Goal: Communication & Community: Answer question/provide support

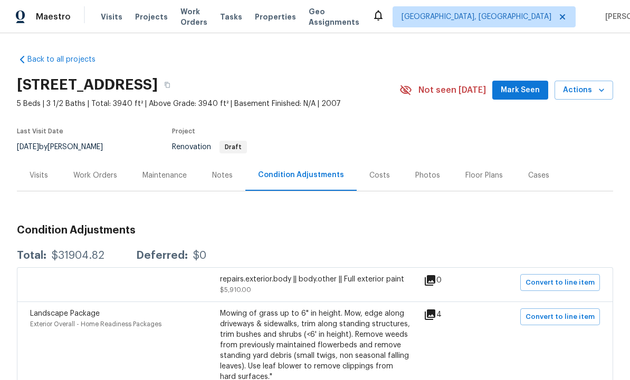
scroll to position [1, 0]
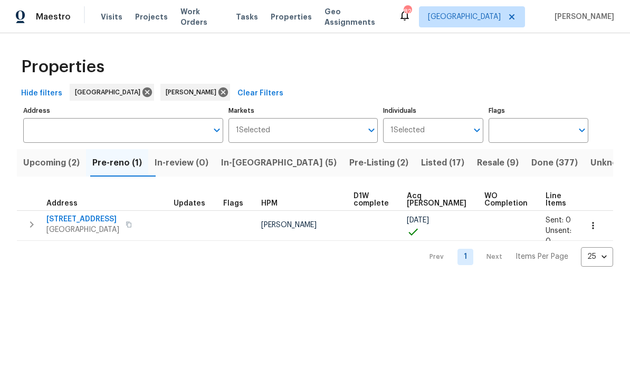
click at [264, 161] on span "In-[GEOGRAPHIC_DATA] (5)" at bounding box center [278, 163] width 115 height 15
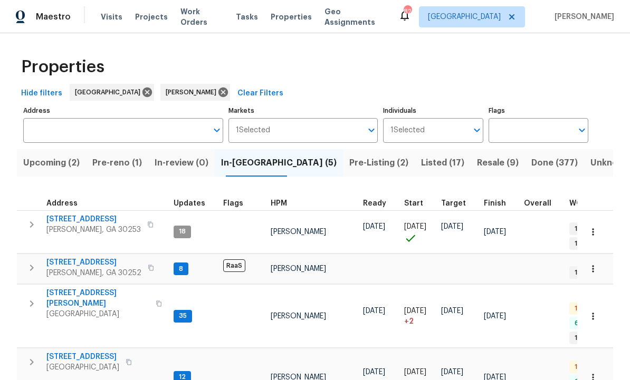
scroll to position [8, 0]
click at [105, 257] on span "[STREET_ADDRESS]" at bounding box center [93, 262] width 95 height 11
click at [57, 156] on span "Upcoming (2)" at bounding box center [51, 163] width 56 height 15
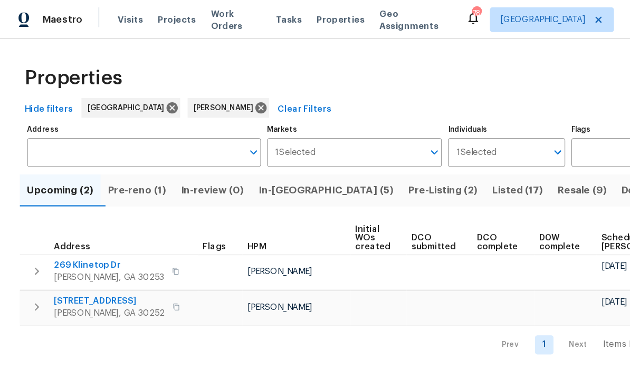
click at [256, 162] on span "In-[GEOGRAPHIC_DATA] (5)" at bounding box center [278, 163] width 115 height 15
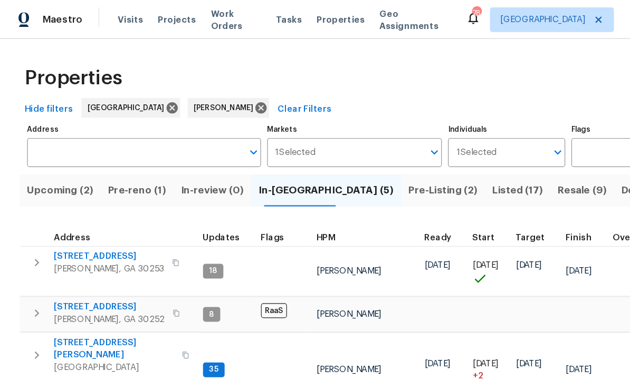
scroll to position [8, 0]
click at [114, 257] on span "[STREET_ADDRESS]" at bounding box center [93, 262] width 95 height 11
click at [421, 162] on span "Listed (17)" at bounding box center [442, 163] width 43 height 15
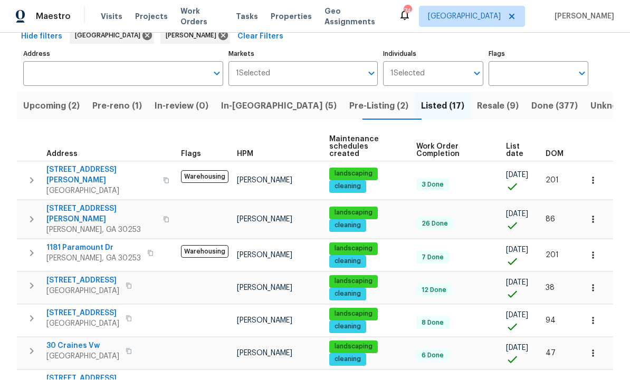
scroll to position [55, 0]
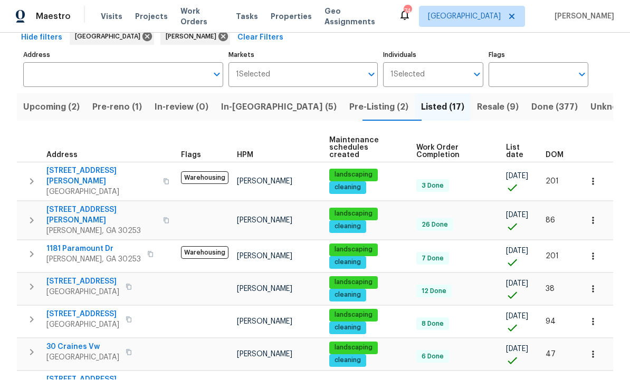
click at [477, 100] on span "Resale (9)" at bounding box center [498, 107] width 42 height 15
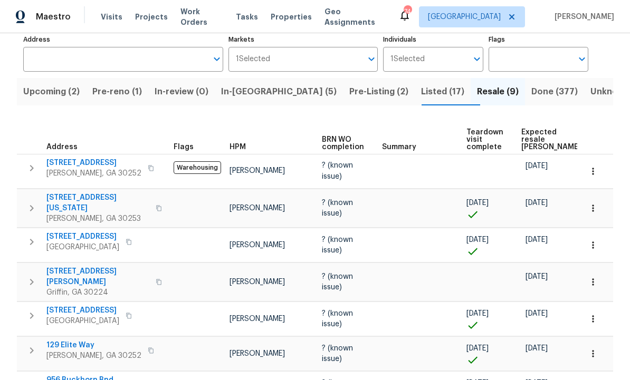
scroll to position [66, 0]
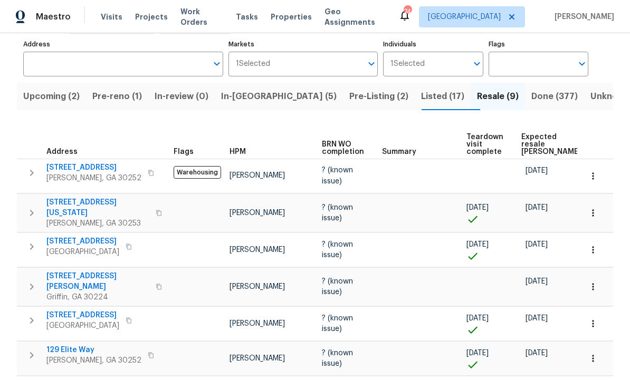
click at [68, 273] on span "111 Cynthia Cir" at bounding box center [97, 281] width 103 height 21
click at [592, 282] on icon "button" at bounding box center [592, 287] width 11 height 11
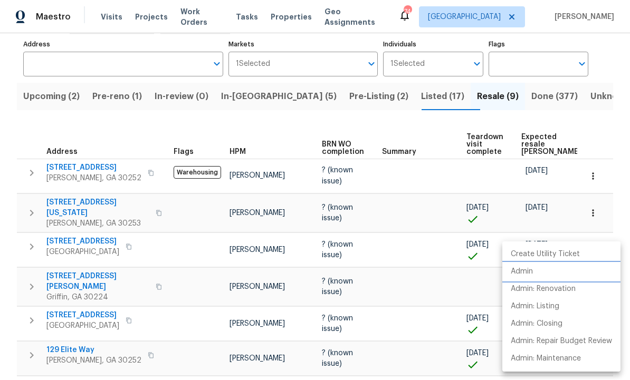
click at [529, 276] on p "Admin" at bounding box center [521, 271] width 22 height 11
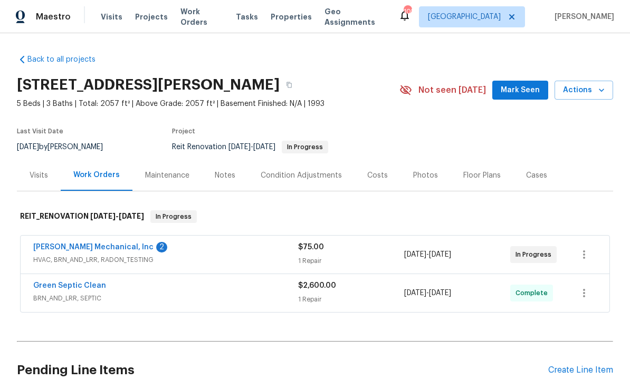
click at [114, 247] on link "JH Martin Mechanical, Inc" at bounding box center [93, 247] width 120 height 7
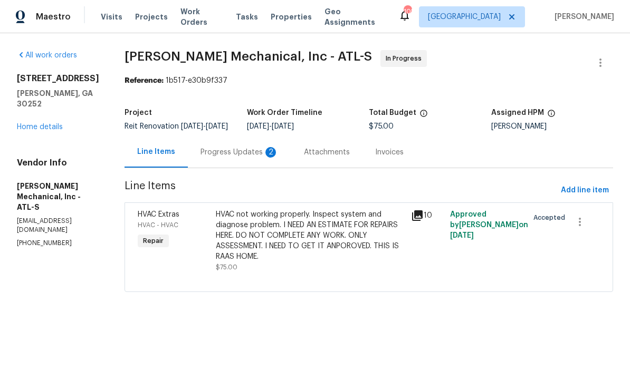
click at [265, 158] on div "Progress Updates 2" at bounding box center [239, 152] width 78 height 11
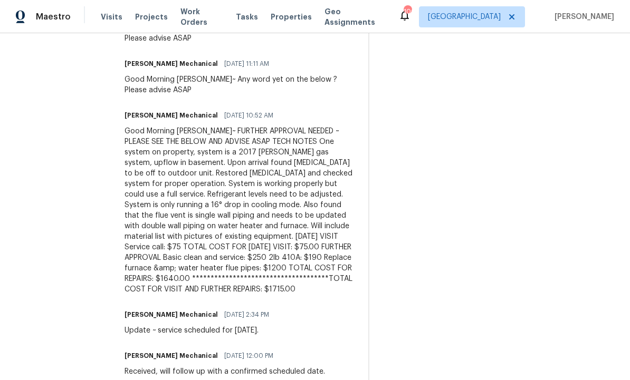
scroll to position [380, 0]
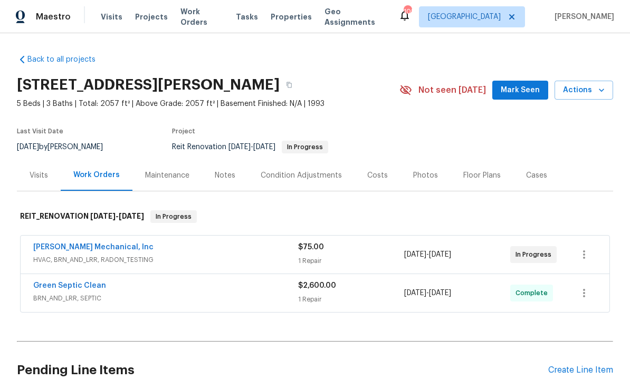
click at [526, 90] on span "Mark Seen" at bounding box center [519, 90] width 39 height 13
click at [116, 244] on link "JH Martin Mechanical, Inc" at bounding box center [93, 247] width 120 height 7
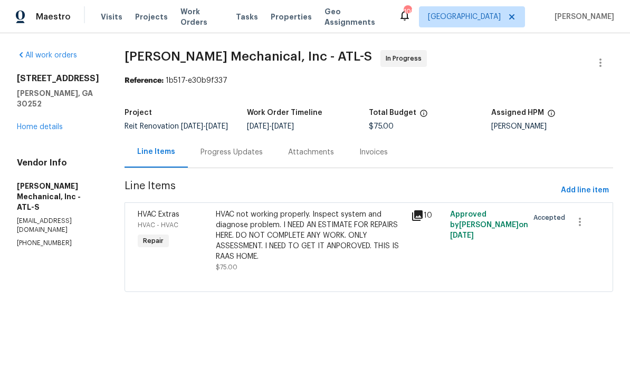
click at [335, 246] on div "HVAC not working properly. Inspect system and diagnose problem. I NEED AN ESTIM…" at bounding box center [310, 235] width 189 height 53
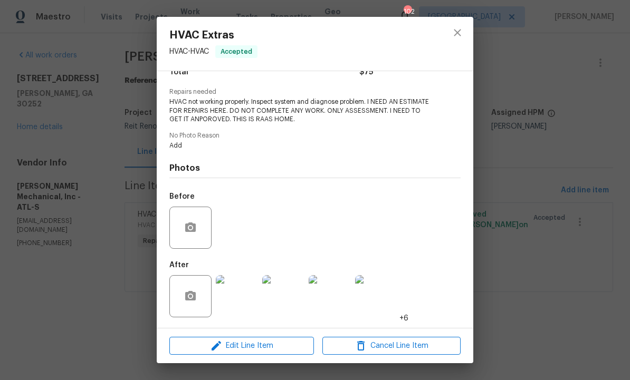
scroll to position [99, 0]
click at [525, 233] on div "HVAC Extras HVAC - HVAC Accepted Vendor JH Martin Mechanical, Inc Account Categ…" at bounding box center [315, 190] width 630 height 380
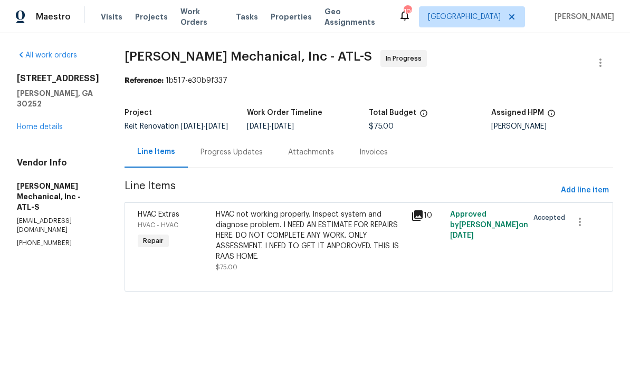
click at [256, 154] on div "Progress Updates" at bounding box center [232, 152] width 88 height 31
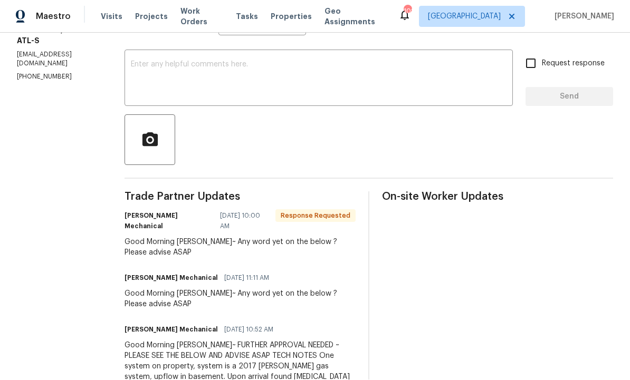
scroll to position [168, 0]
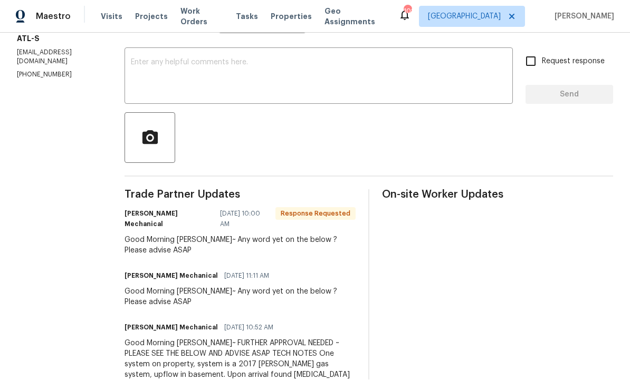
click at [219, 59] on textarea at bounding box center [318, 77] width 375 height 37
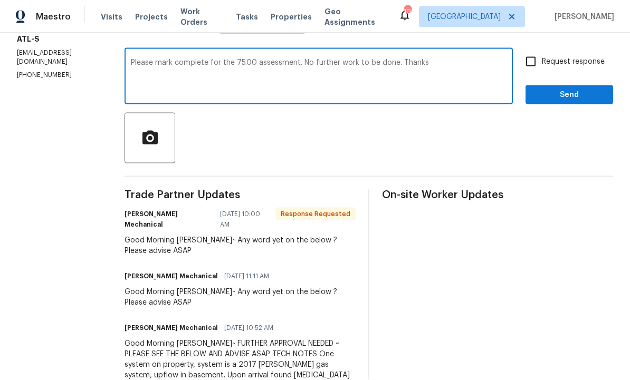
type textarea "Please mark complete for the 75.00 assessment. No further work to be done. Than…"
click at [539, 51] on input "Request response" at bounding box center [530, 62] width 22 height 22
checkbox input "true"
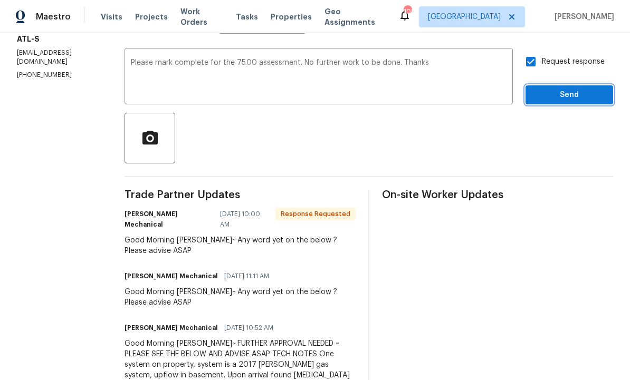
click at [575, 89] on span "Send" at bounding box center [569, 95] width 71 height 13
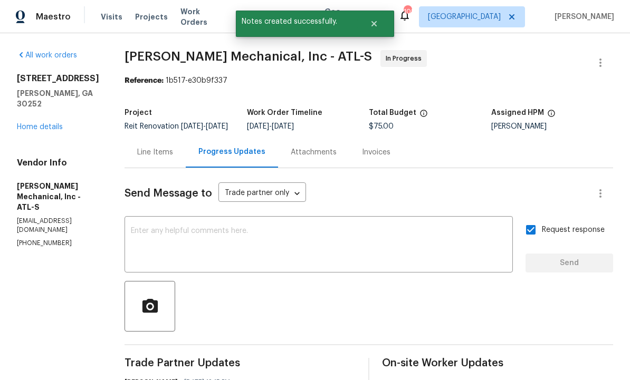
scroll to position [0, 0]
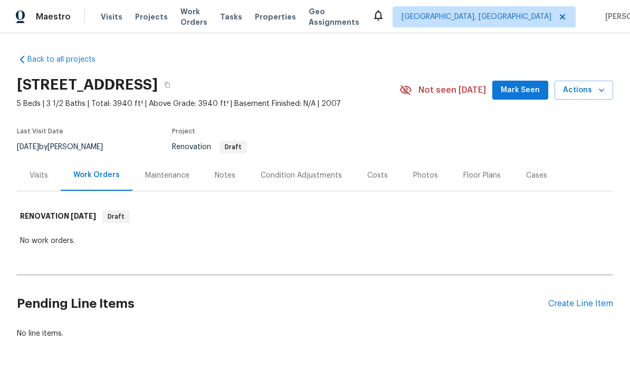
click at [300, 172] on div "Condition Adjustments" at bounding box center [301, 175] width 81 height 11
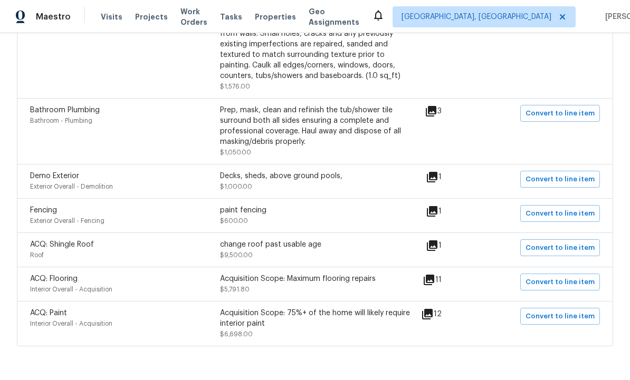
scroll to position [464, 0]
click at [333, 285] on div "Acquisition Scope: Maximum flooring repairs" at bounding box center [315, 279] width 190 height 11
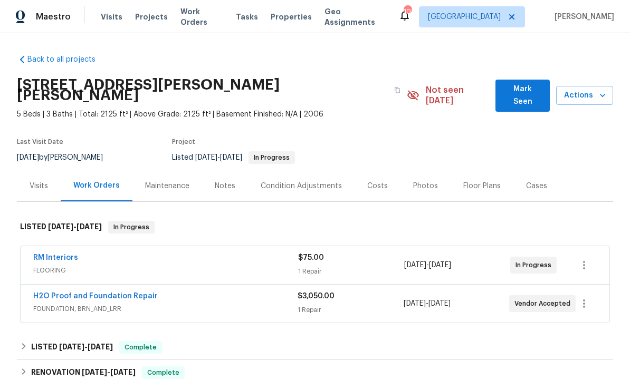
scroll to position [10, 0]
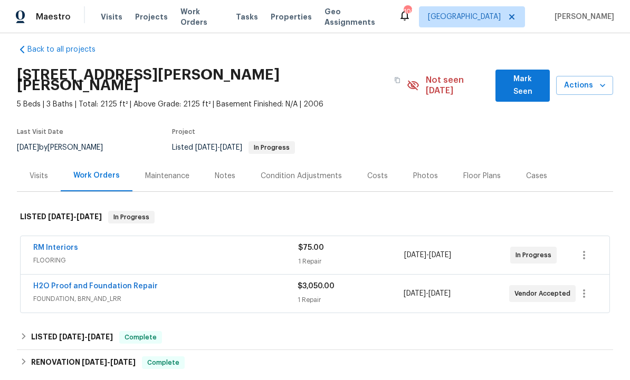
click at [123, 283] on link "H2O Proof and Foundation Repair" at bounding box center [95, 286] width 124 height 7
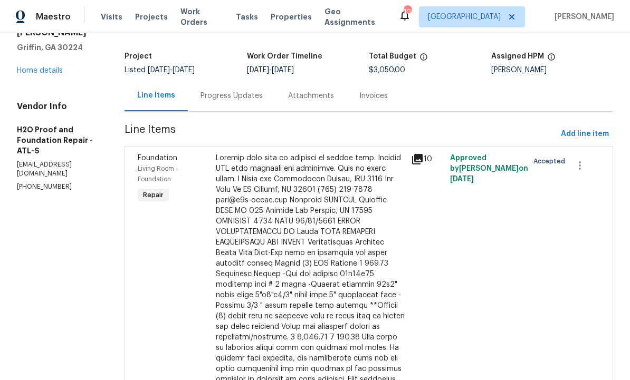
scroll to position [46, 0]
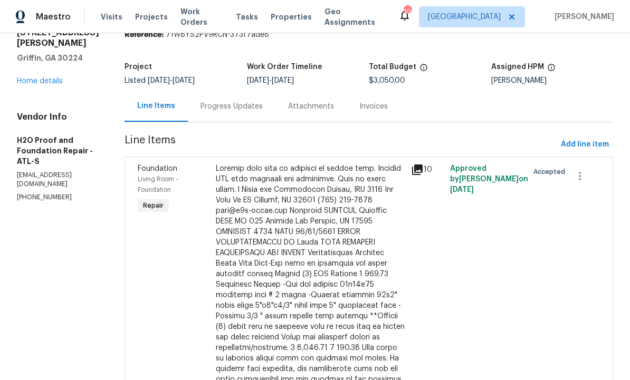
click at [200, 107] on div "Progress Updates" at bounding box center [231, 106] width 62 height 11
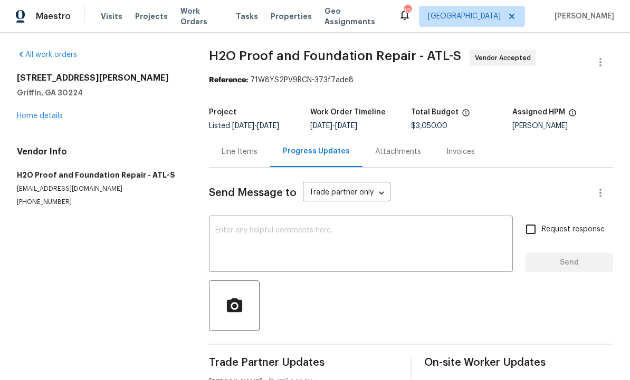
click at [239, 147] on div "Line Items" at bounding box center [239, 152] width 36 height 11
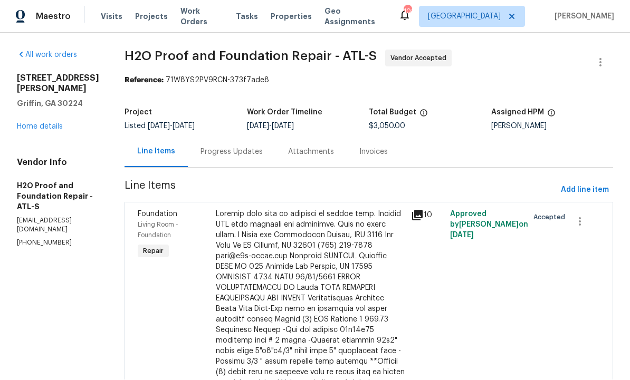
click at [200, 137] on div "Progress Updates" at bounding box center [232, 152] width 88 height 31
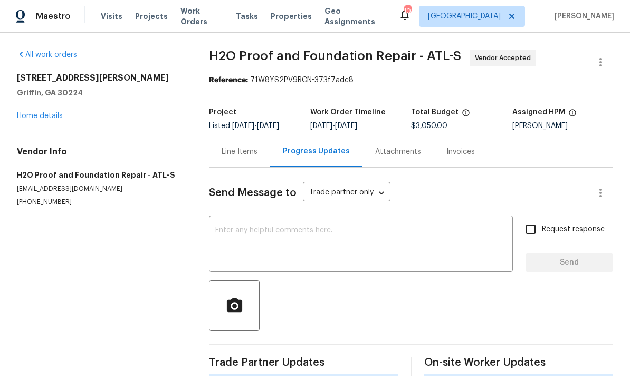
scroll to position [14, 0]
click at [282, 227] on textarea at bounding box center [360, 245] width 291 height 37
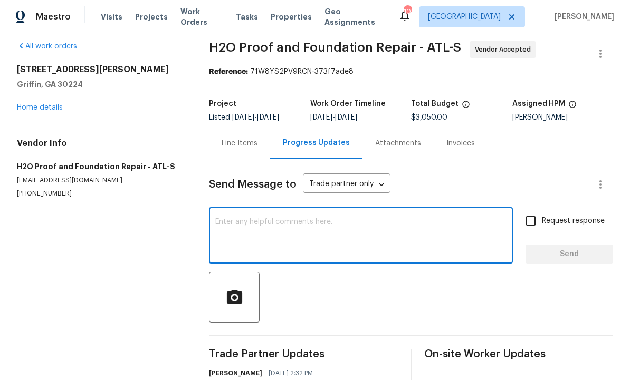
scroll to position [12, 0]
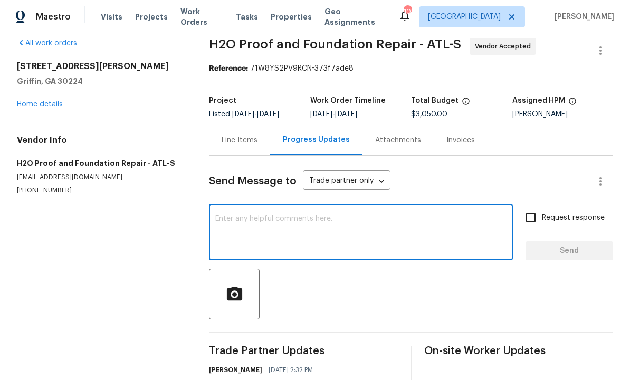
click at [304, 230] on textarea at bounding box center [360, 233] width 291 height 37
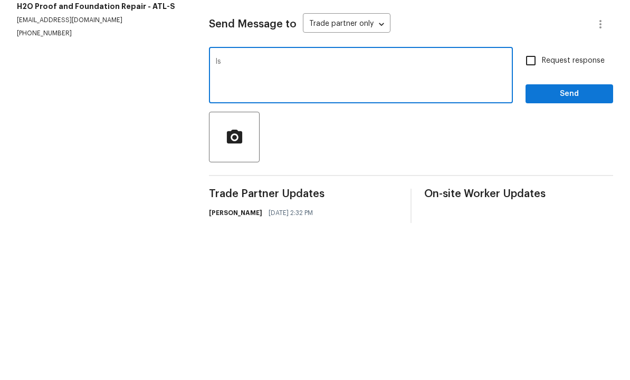
type textarea "I"
type textarea "Is this scheduled?"
click at [537, 207] on input "Request response" at bounding box center [530, 218] width 22 height 22
checkbox input "true"
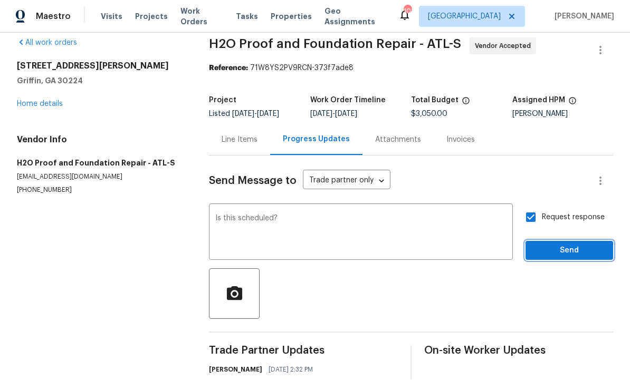
click at [563, 245] on span "Send" at bounding box center [569, 251] width 71 height 13
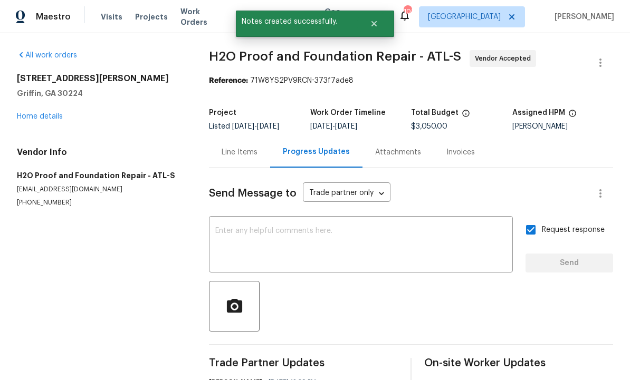
scroll to position [0, 0]
click at [382, 25] on button "Close" at bounding box center [373, 23] width 35 height 21
